Goal: Task Accomplishment & Management: Use online tool/utility

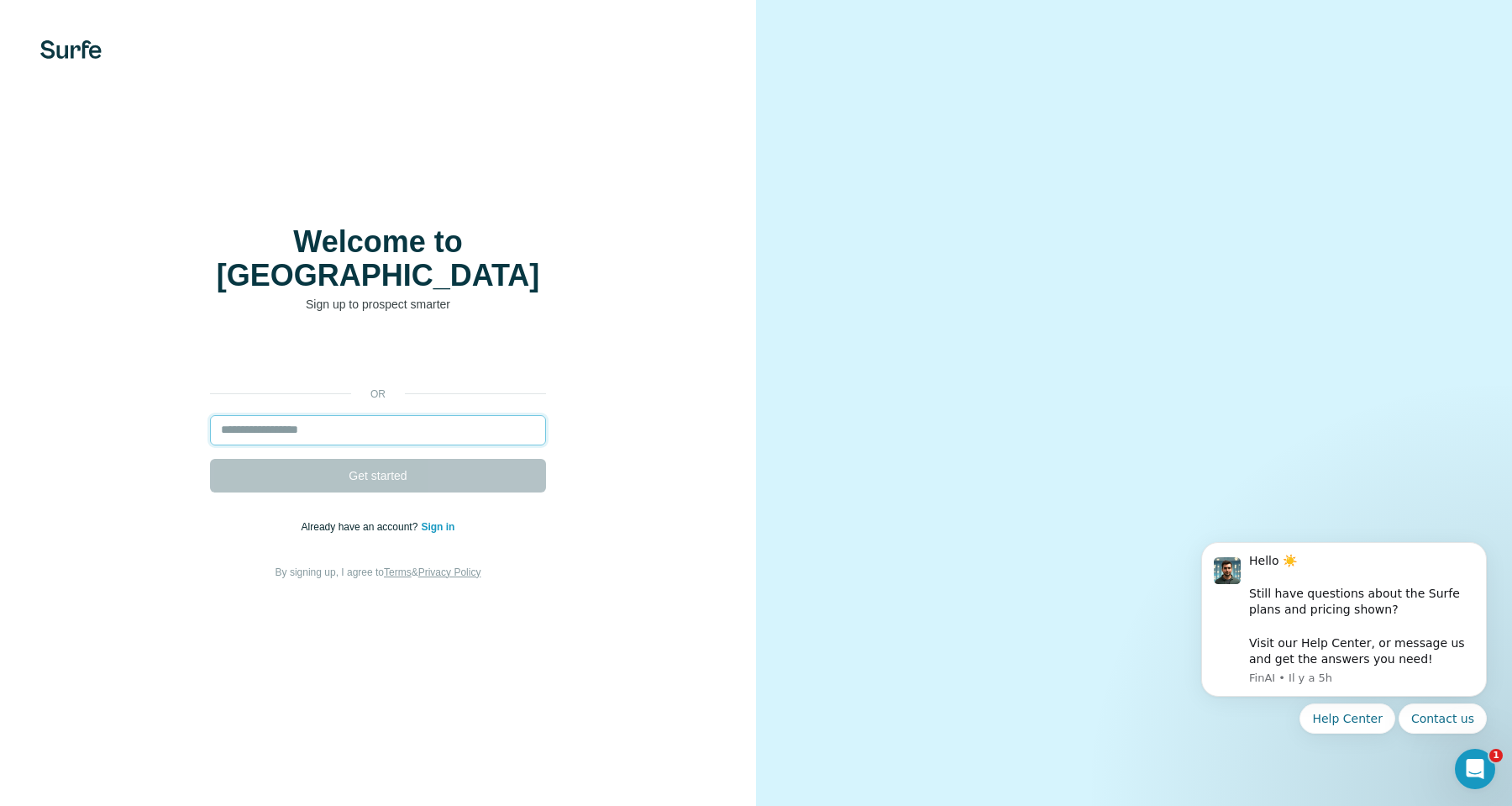
click at [340, 415] on input "email" at bounding box center [377, 430] width 336 height 30
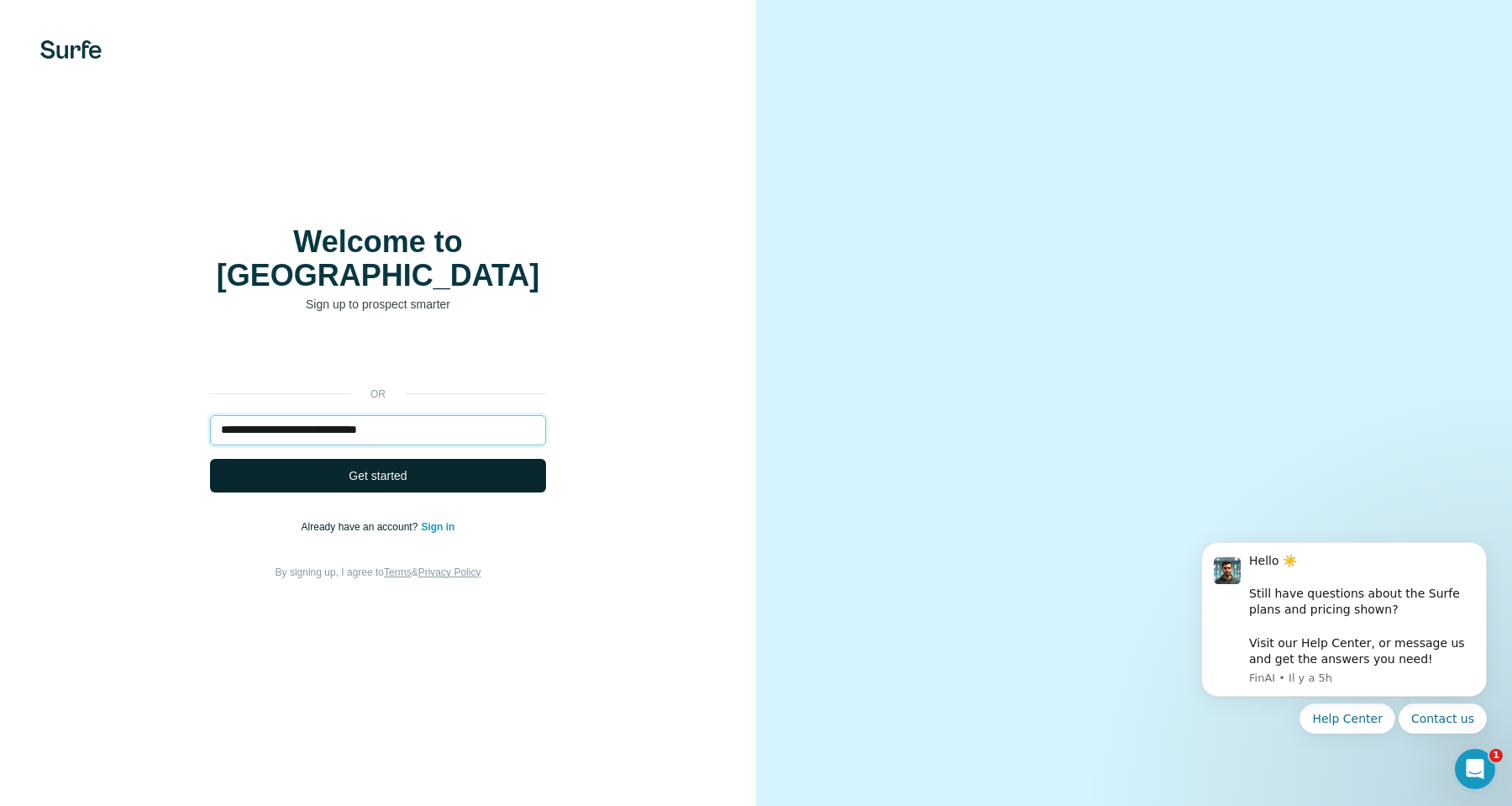
type input "**********"
click at [366, 467] on span "Get started" at bounding box center [377, 476] width 58 height 17
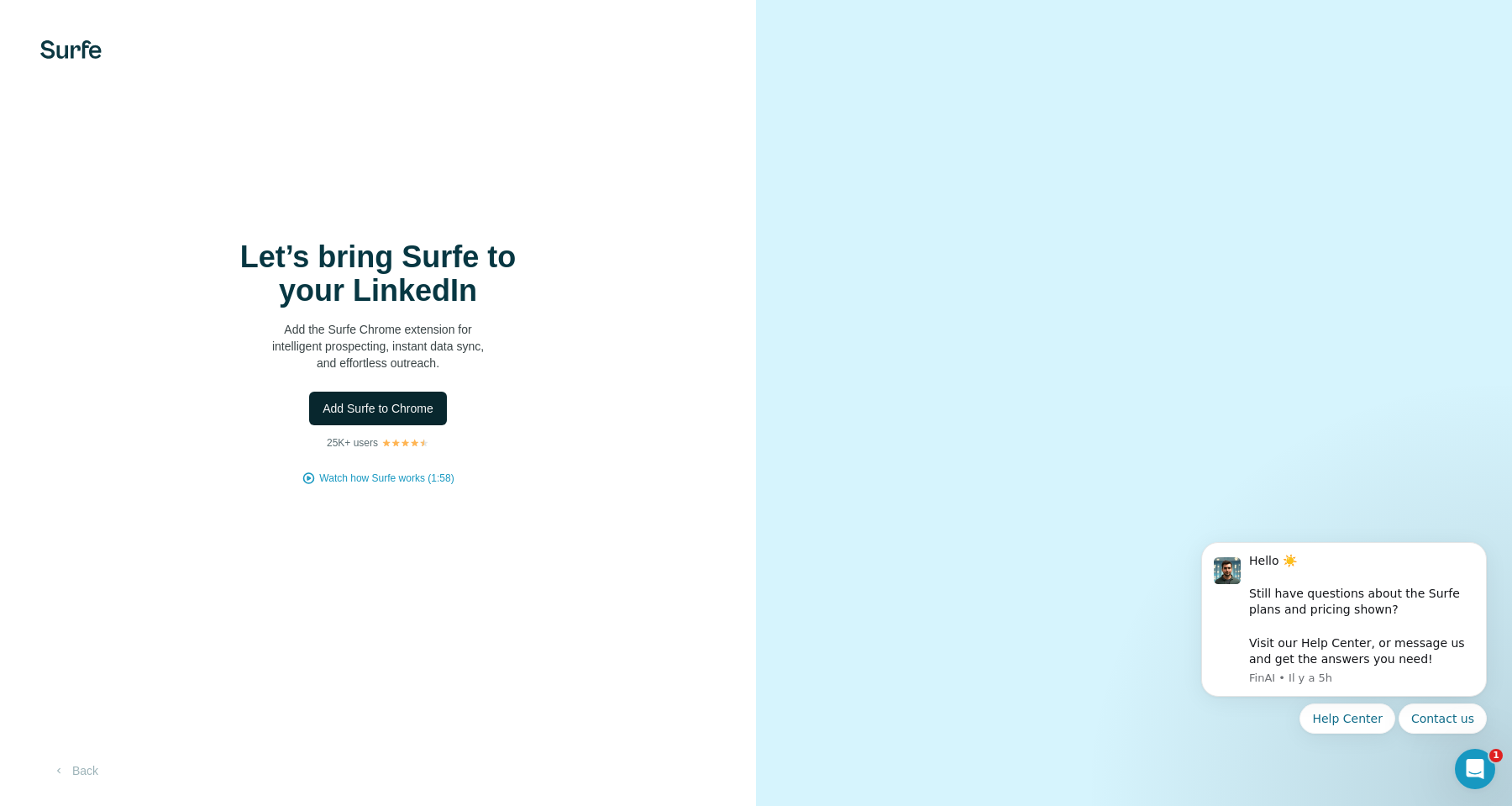
click at [407, 408] on span "Add Surfe to Chrome" at bounding box center [377, 409] width 111 height 17
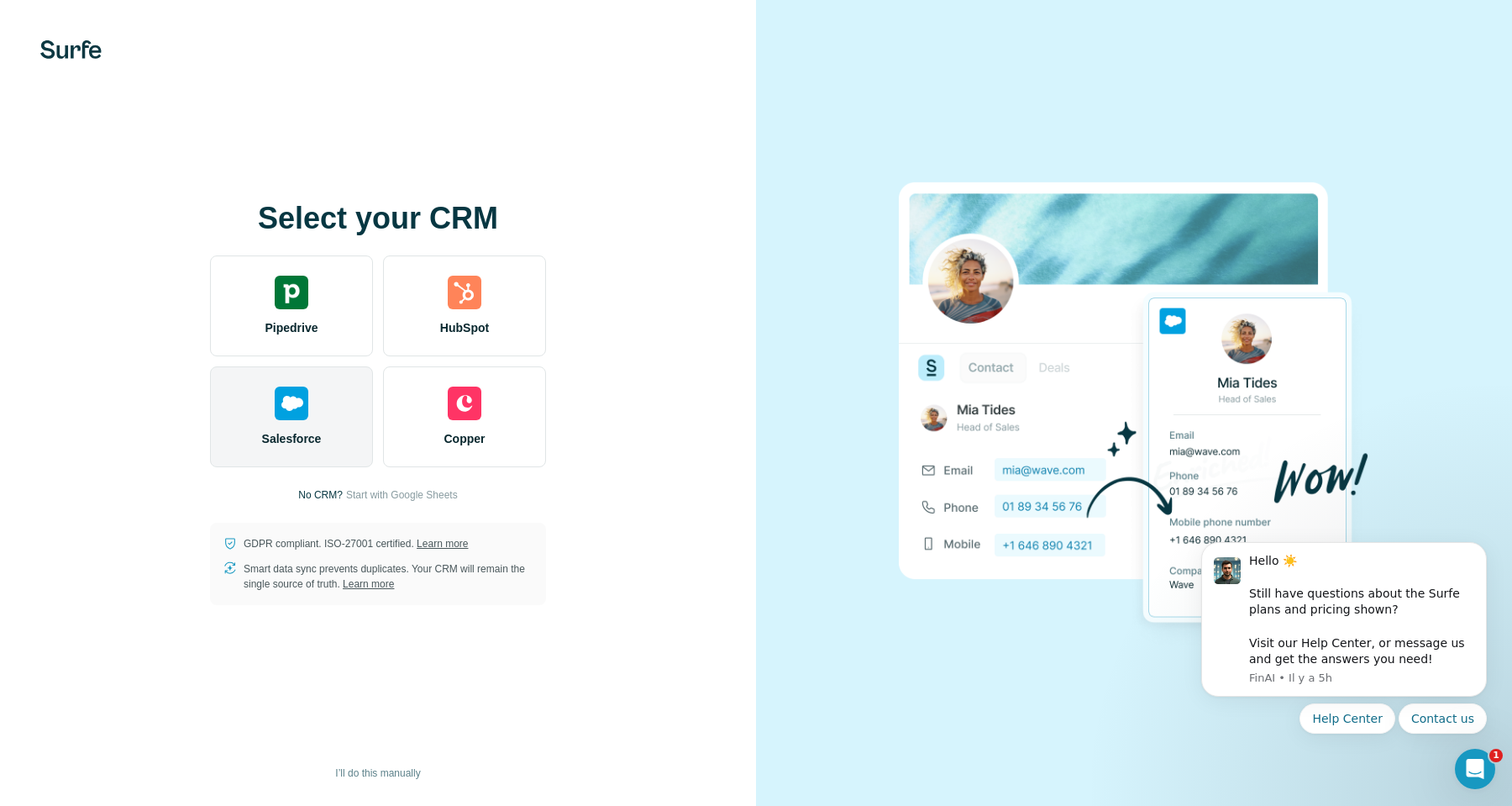
click at [278, 398] on img at bounding box center [291, 403] width 33 height 33
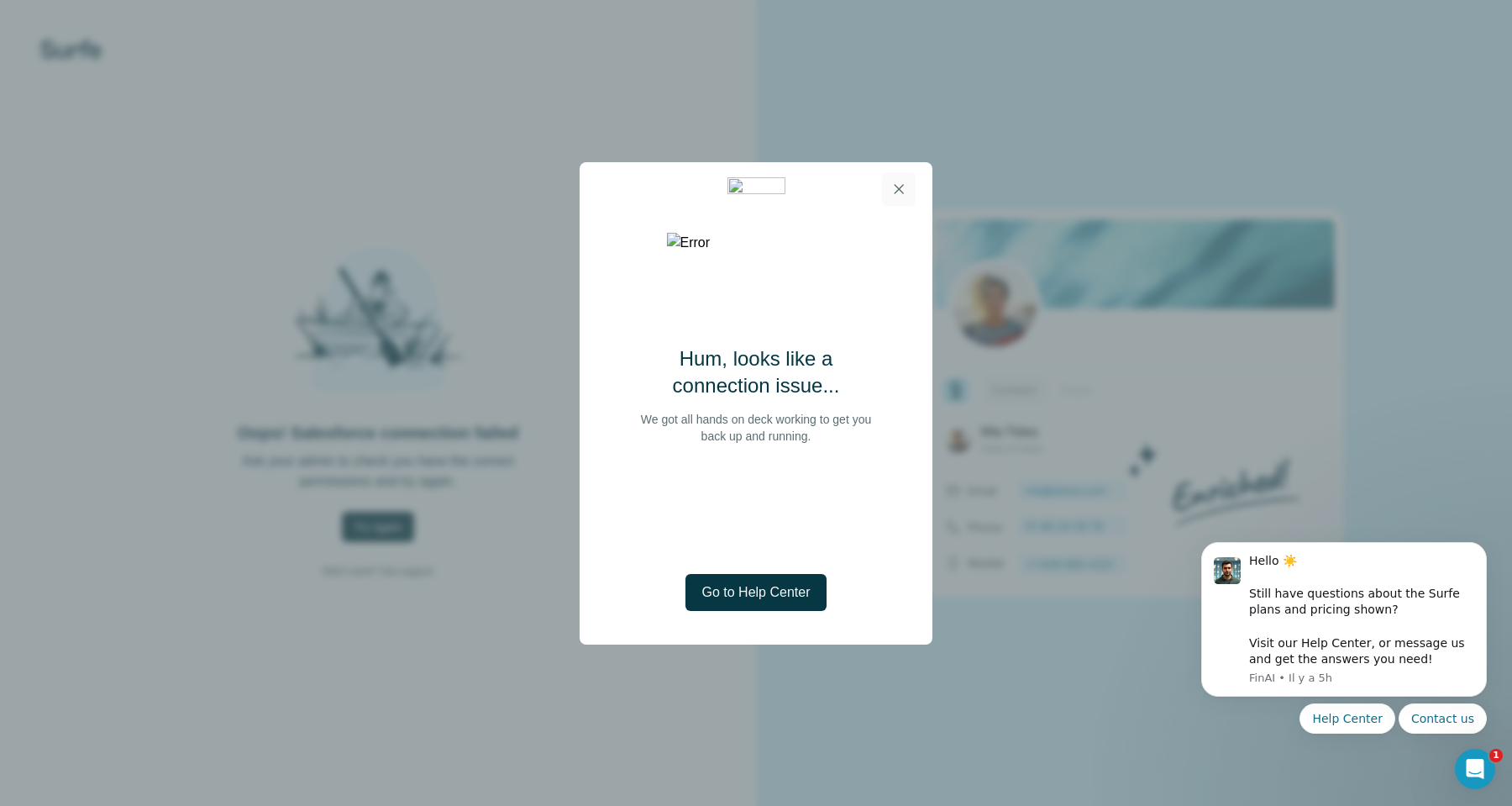
click at [898, 188] on icon "button" at bounding box center [900, 189] width 9 height 9
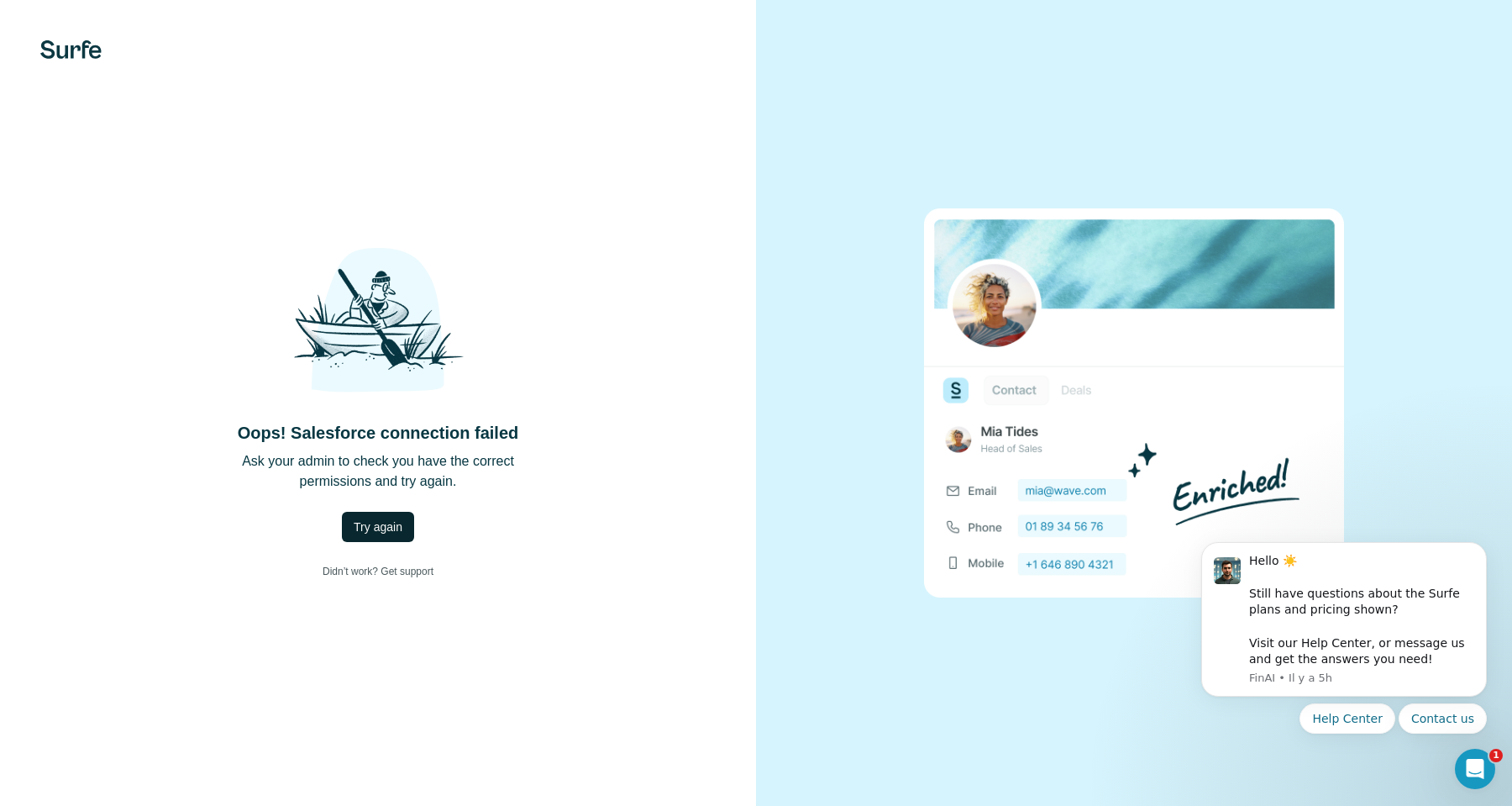
click at [369, 523] on span "Try again" at bounding box center [377, 527] width 48 height 17
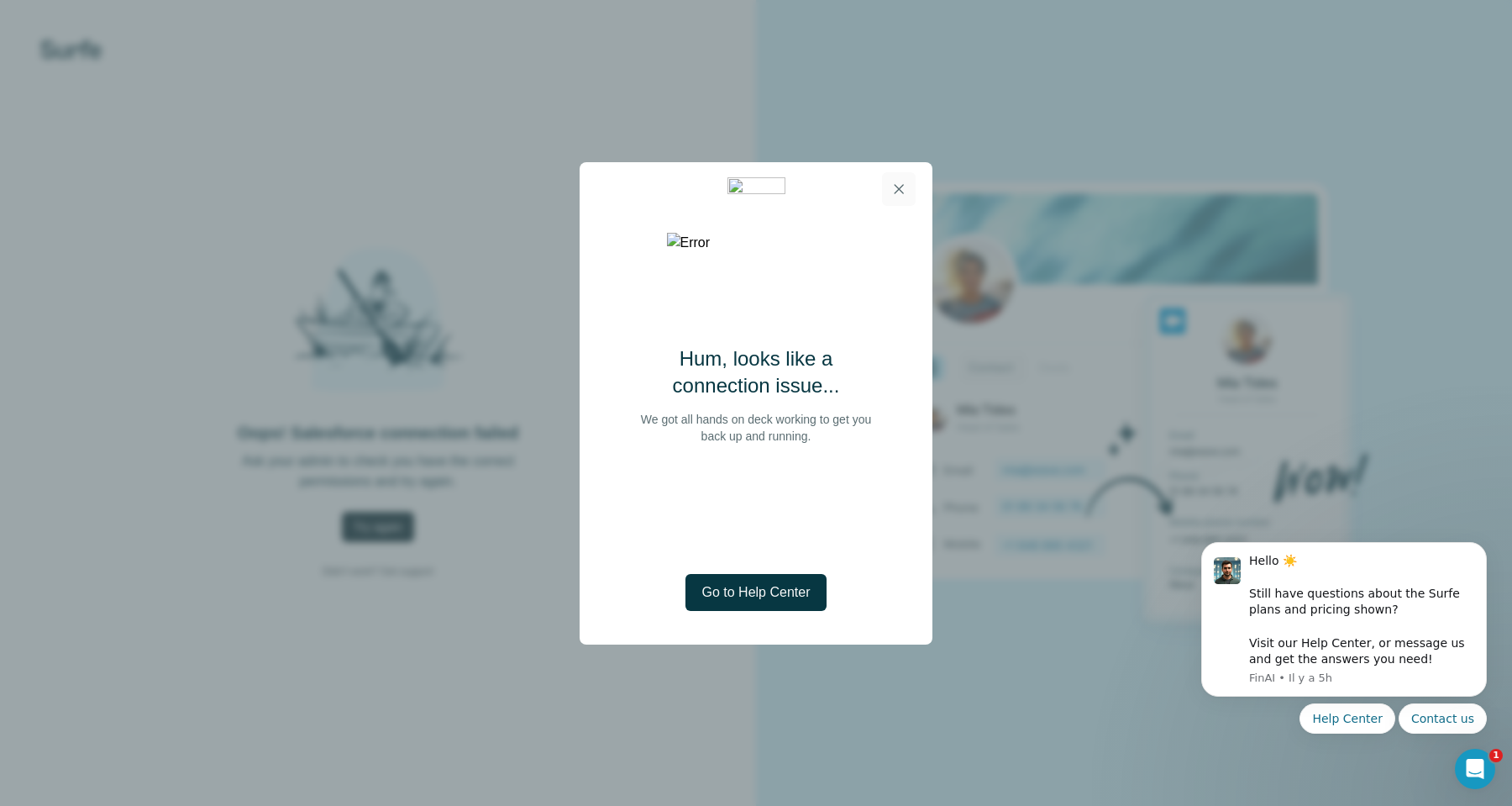
click at [902, 188] on icon "button" at bounding box center [899, 189] width 17 height 17
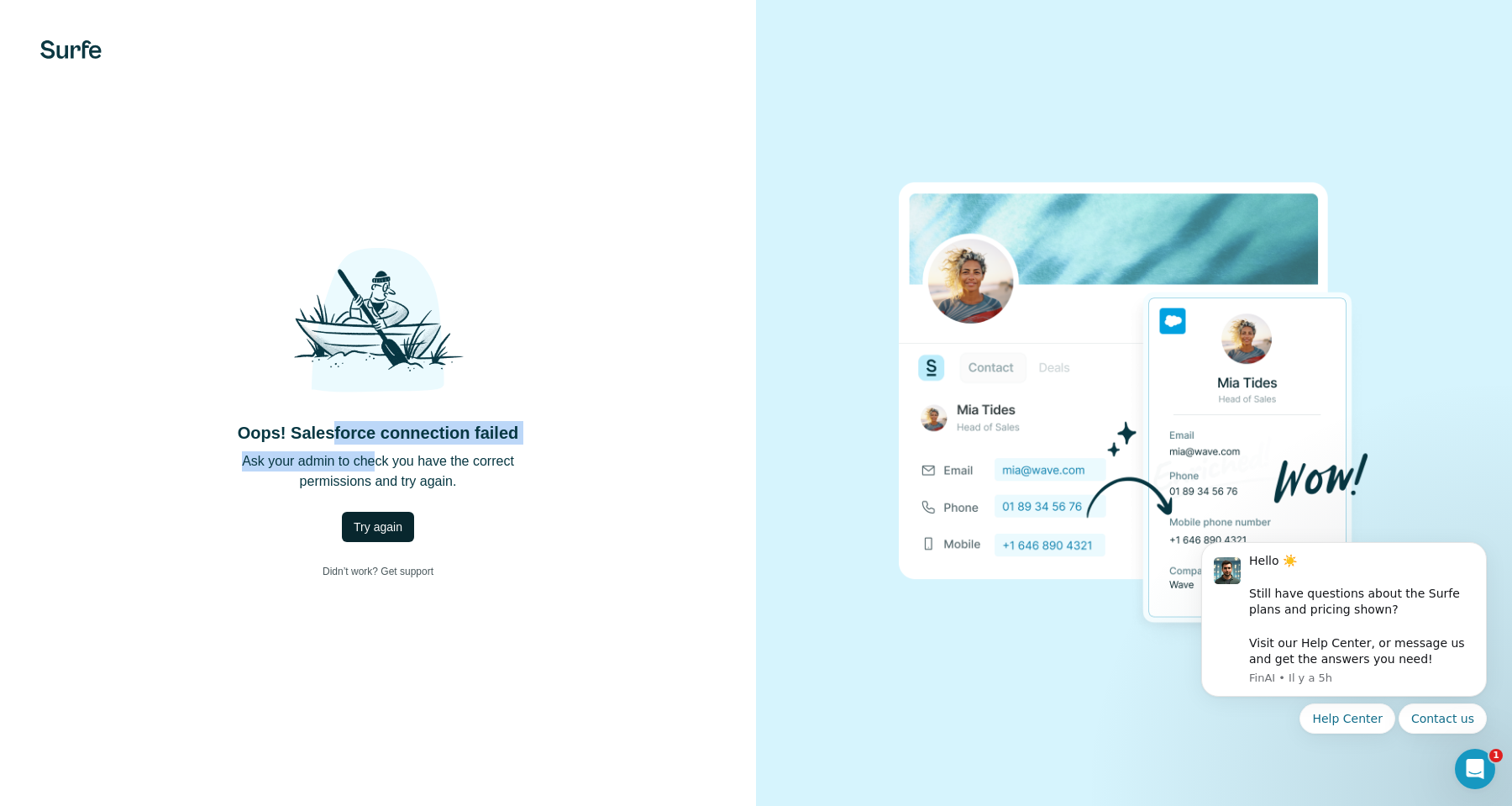
drag, startPoint x: 333, startPoint y: 432, endPoint x: 379, endPoint y: 467, distance: 57.8
click at [379, 467] on div "Oops! Salesforce connection failed Ask your admin to check you have the correct…" at bounding box center [377, 403] width 688 height 368
click at [379, 467] on p "Ask your admin to check you have the correct permissions and try again." at bounding box center [377, 471] width 272 height 41
click at [389, 523] on span "Try again" at bounding box center [377, 527] width 48 height 17
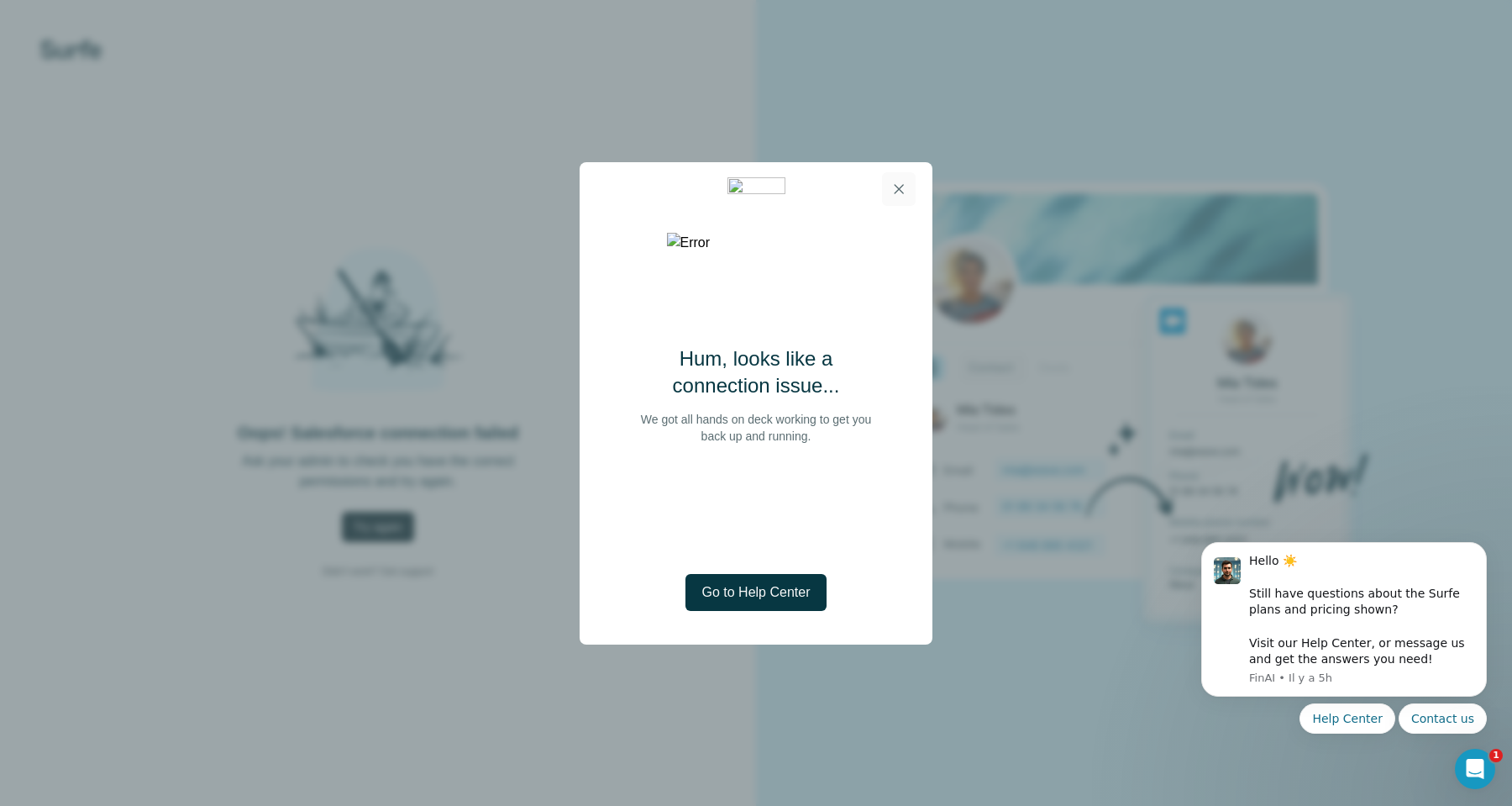
click at [891, 183] on icon "button" at bounding box center [899, 189] width 17 height 17
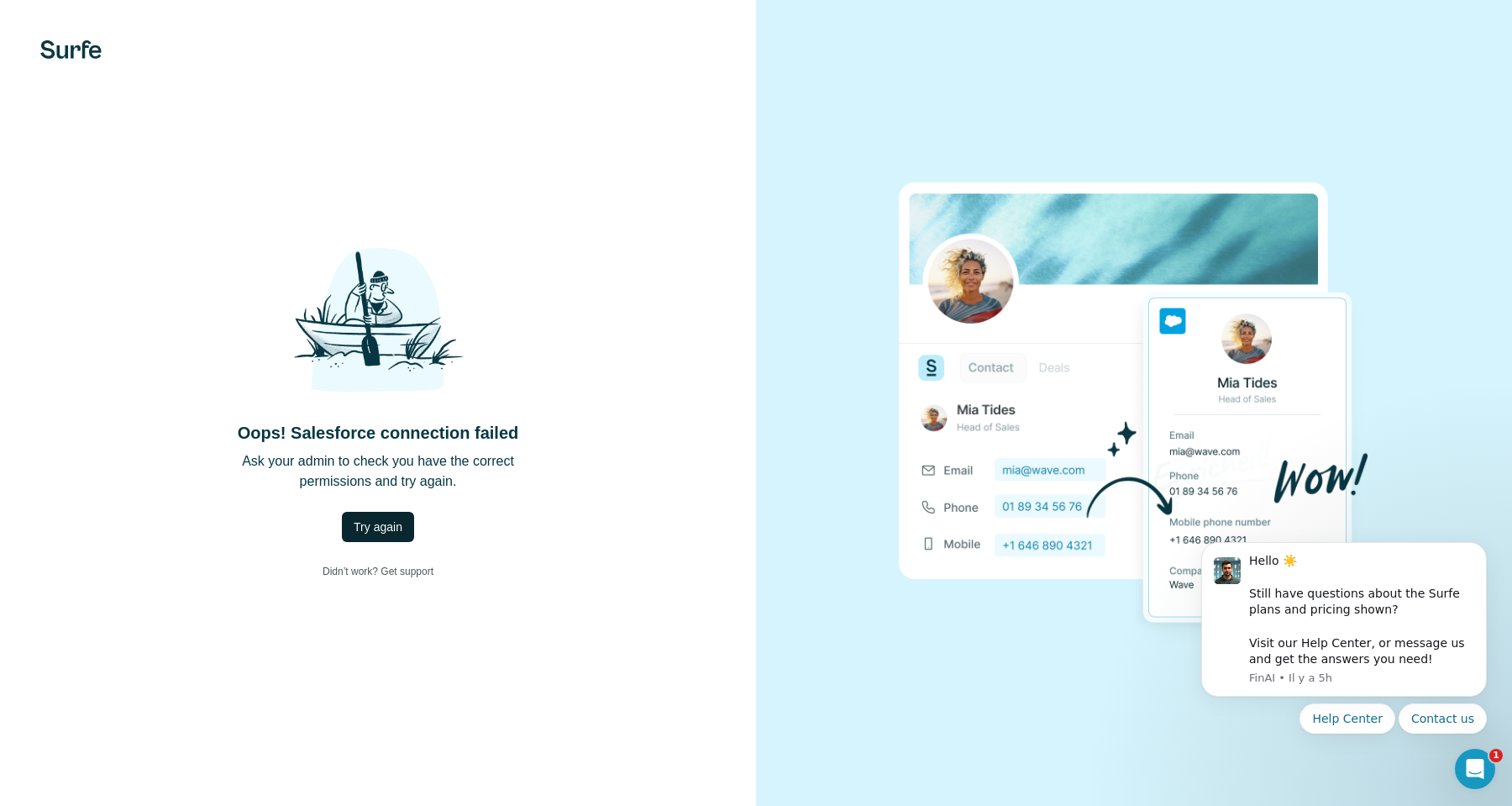
click at [64, 47] on img at bounding box center [71, 49] width 62 height 18
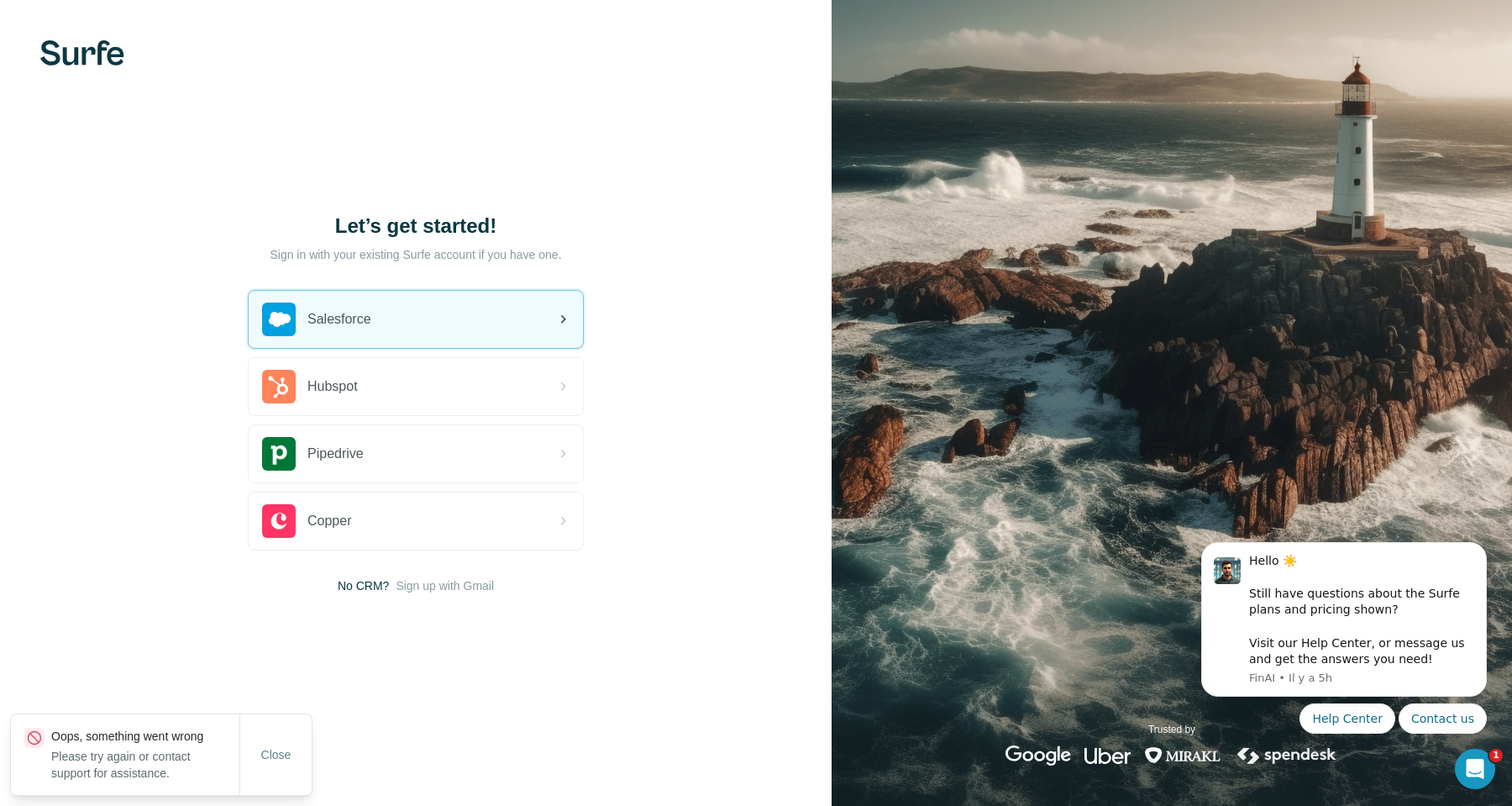
click at [423, 321] on div "Salesforce" at bounding box center [415, 320] width 335 height 57
click at [433, 331] on div "Salesforce" at bounding box center [415, 320] width 335 height 57
